Goal: Information Seeking & Learning: Find specific fact

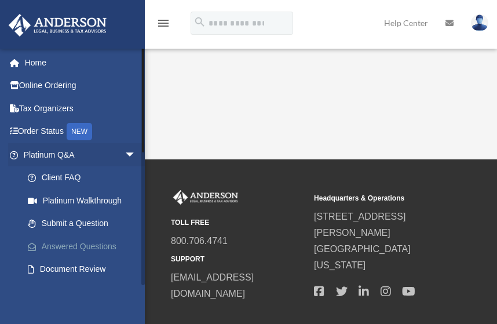
click at [71, 245] on link "Answered Questions" at bounding box center [84, 246] width 137 height 23
click at [71, 243] on link "Answered Questions" at bounding box center [84, 246] width 137 height 23
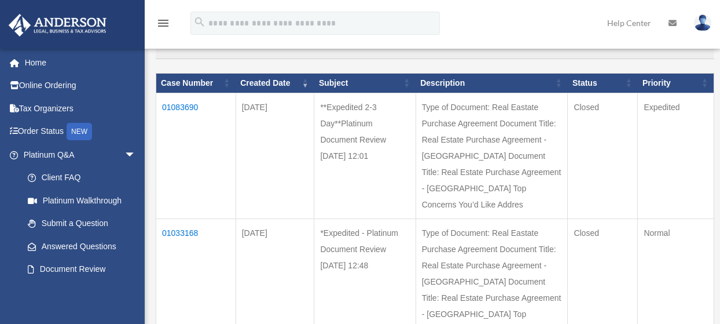
scroll to position [130, 0]
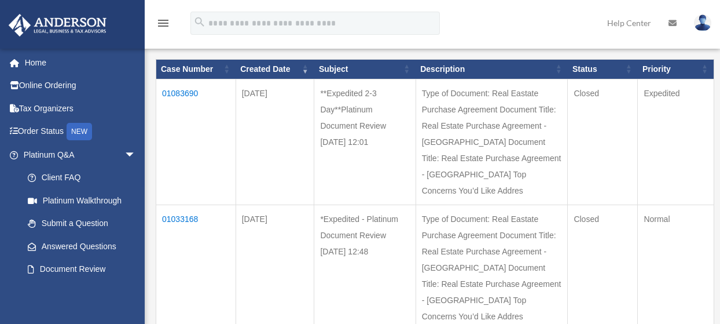
click at [179, 90] on td "01083690" at bounding box center [196, 142] width 80 height 126
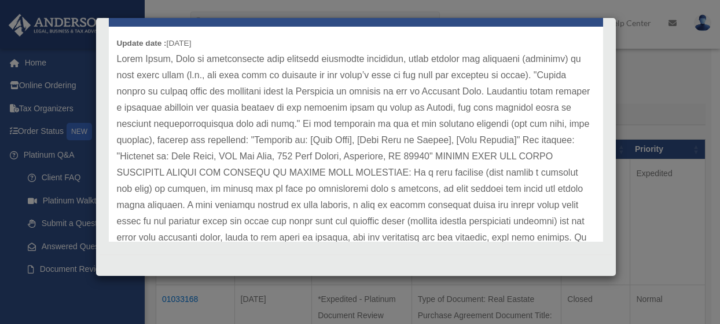
scroll to position [0, 0]
